Goal: Information Seeking & Learning: Learn about a topic

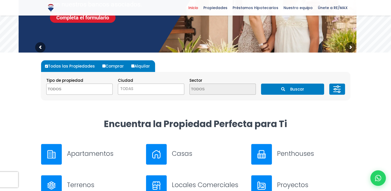
scroll to position [103, 0]
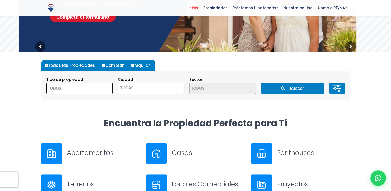
click at [89, 90] on textarea "Search" at bounding box center [71, 88] width 50 height 11
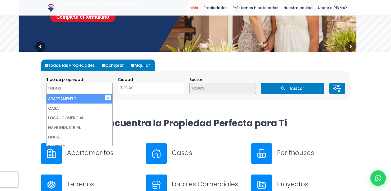
click at [78, 98] on li "APARTAMENTO" at bounding box center [79, 99] width 66 height 10
select select "apartment"
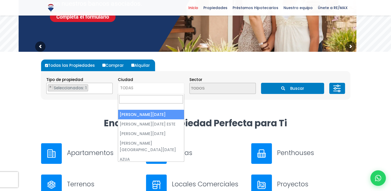
click at [146, 88] on span "TODAS" at bounding box center [151, 87] width 66 height 7
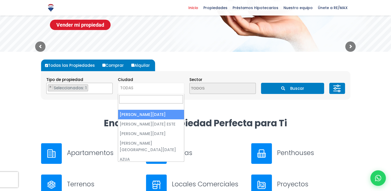
select select "1"
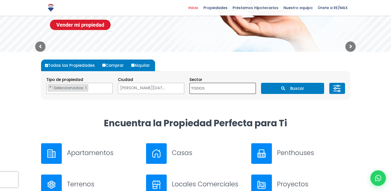
click at [245, 90] on span at bounding box center [222, 88] width 66 height 11
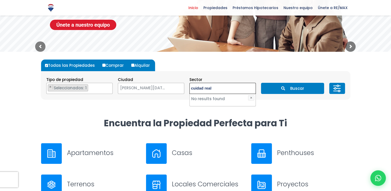
click at [228, 90] on textarea "cuidad real" at bounding box center [215, 88] width 50 height 11
type textarea "cuidad real"
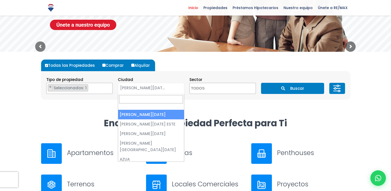
click at [169, 88] on span "[PERSON_NAME][DATE]" at bounding box center [144, 87] width 53 height 7
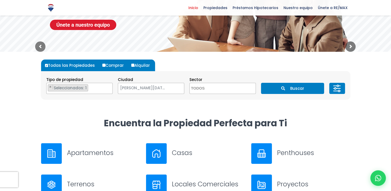
click at [73, 154] on h3 "Apartamentos" at bounding box center [103, 152] width 73 height 9
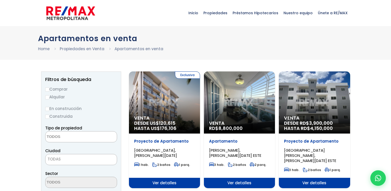
select select
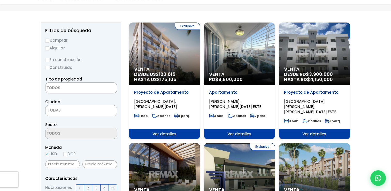
scroll to position [52, 0]
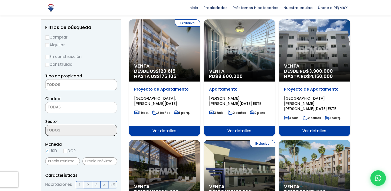
click at [93, 130] on span at bounding box center [81, 129] width 72 height 11
click at [98, 131] on span at bounding box center [81, 129] width 72 height 11
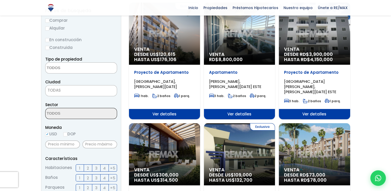
scroll to position [77, 0]
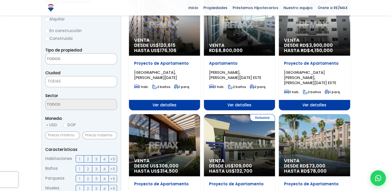
click at [67, 125] on input "DOP" at bounding box center [65, 125] width 4 height 4
radio input "true"
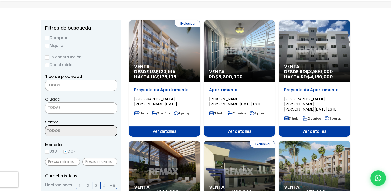
scroll to position [52, 0]
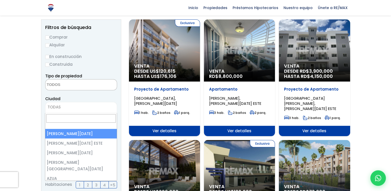
click at [77, 108] on span "TODAS" at bounding box center [80, 106] width 71 height 7
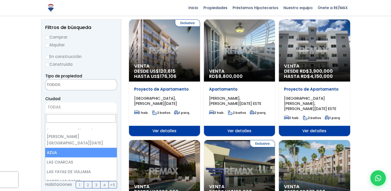
scroll to position [0, 0]
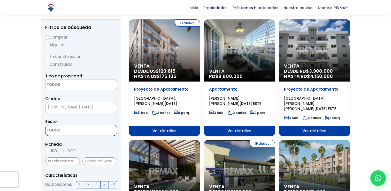
click at [93, 128] on span at bounding box center [81, 129] width 72 height 11
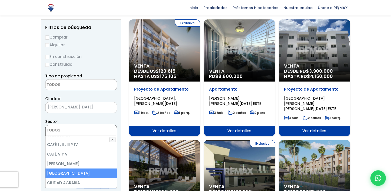
scroll to position [92, 0]
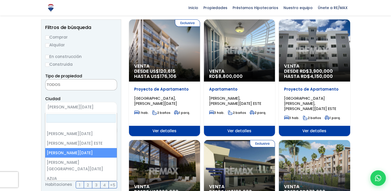
click at [91, 106] on span "[PERSON_NAME][DATE]" at bounding box center [74, 106] width 58 height 7
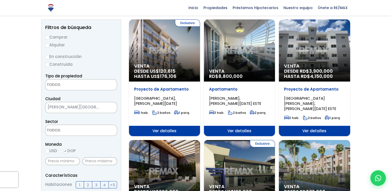
click at [91, 131] on span at bounding box center [81, 129] width 72 height 11
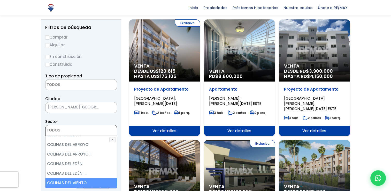
scroll to position [375, 0]
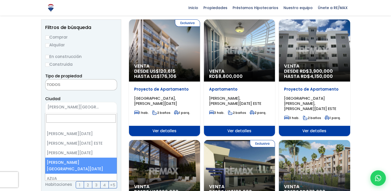
click at [99, 105] on span "[PERSON_NAME][GEOGRAPHIC_DATA][DATE]" at bounding box center [74, 106] width 58 height 7
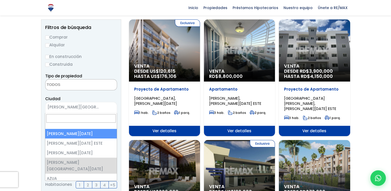
select select "1"
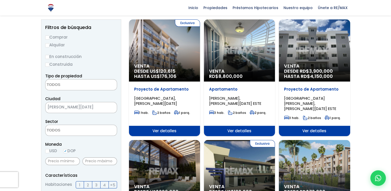
click at [81, 129] on textarea "Search" at bounding box center [70, 130] width 50 height 11
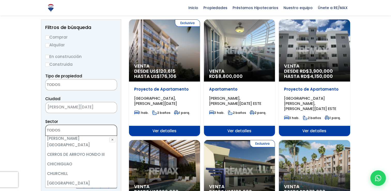
scroll to position [318, 0]
select select "20"
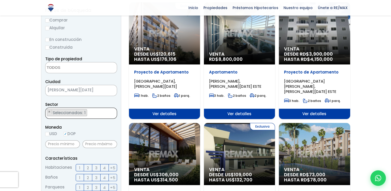
scroll to position [77, 0]
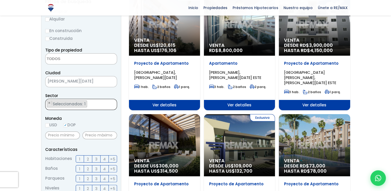
click at [93, 104] on ul "× Seleccionados: 1" at bounding box center [77, 104] width 65 height 11
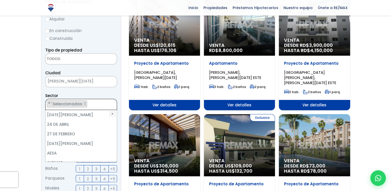
scroll to position [344, 0]
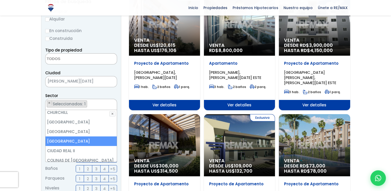
click at [80, 136] on li "[GEOGRAPHIC_DATA]" at bounding box center [80, 141] width 71 height 10
select select "20"
click at [82, 136] on li "[GEOGRAPHIC_DATA]" at bounding box center [80, 141] width 71 height 10
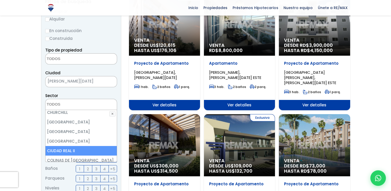
click at [73, 146] on li "CIUDAD REAL II" at bounding box center [80, 151] width 71 height 10
select select "16378"
click at [75, 146] on li "CIUDAD REAL II" at bounding box center [80, 151] width 71 height 10
click at [92, 146] on li "CIUDAD REAL II" at bounding box center [80, 151] width 71 height 10
select select "16378"
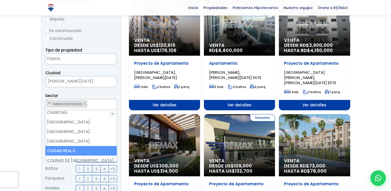
click at [93, 146] on li "CIUDAD REAL II" at bounding box center [80, 151] width 71 height 10
select select "16378"
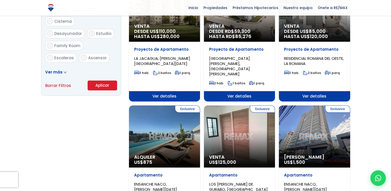
scroll to position [336, 0]
